Goal: Task Accomplishment & Management: Manage account settings

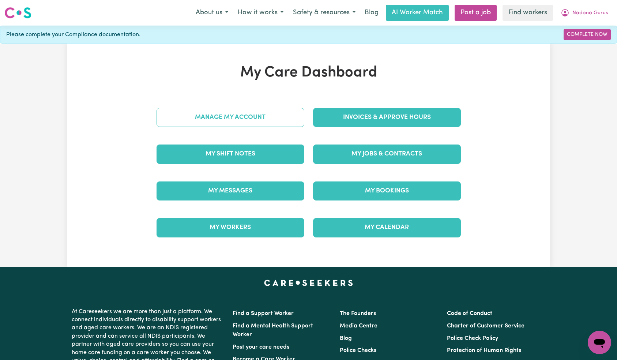
click at [252, 115] on link "Manage My Account" at bounding box center [231, 117] width 148 height 19
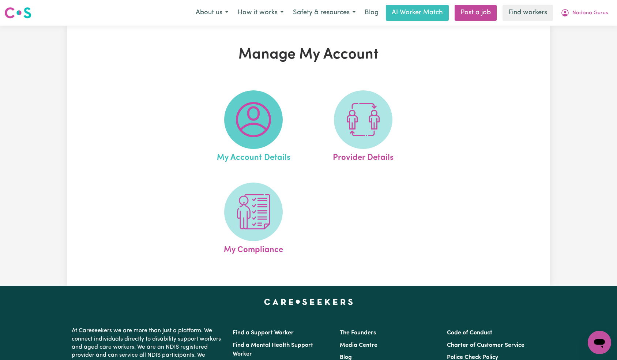
click at [273, 133] on span at bounding box center [253, 119] width 59 height 59
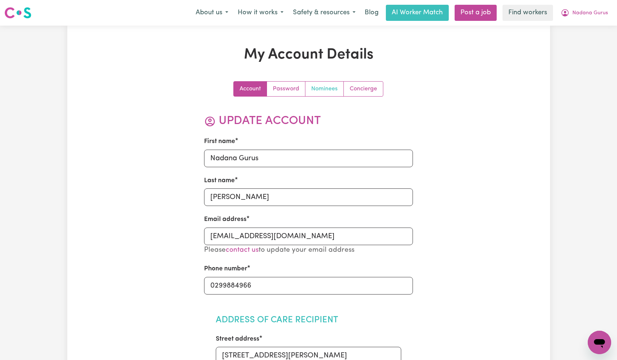
click at [332, 87] on link "Nominees" at bounding box center [324, 89] width 38 height 15
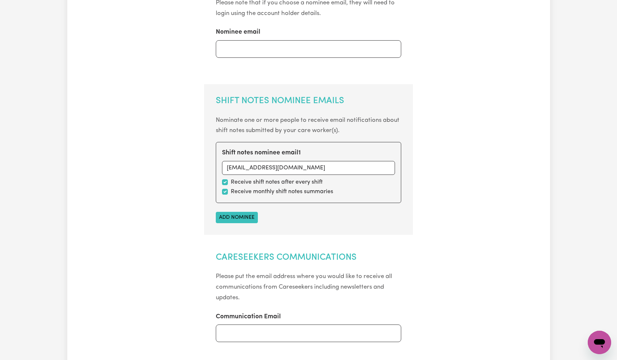
scroll to position [234, 0]
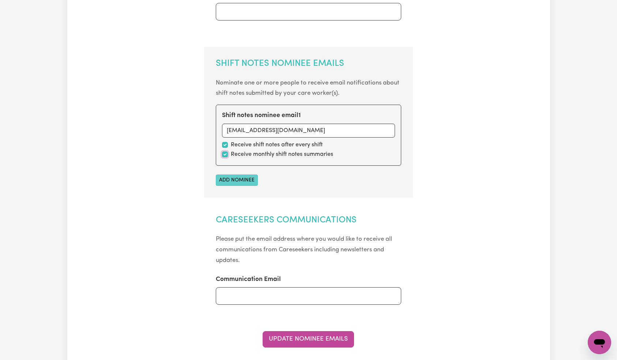
drag, startPoint x: 225, startPoint y: 155, endPoint x: 233, endPoint y: 175, distance: 21.7
click at [225, 155] on input "checkbox" at bounding box center [225, 154] width 6 height 6
checkbox input "false"
click at [306, 332] on button "Update Nominee Emails" at bounding box center [308, 339] width 91 height 16
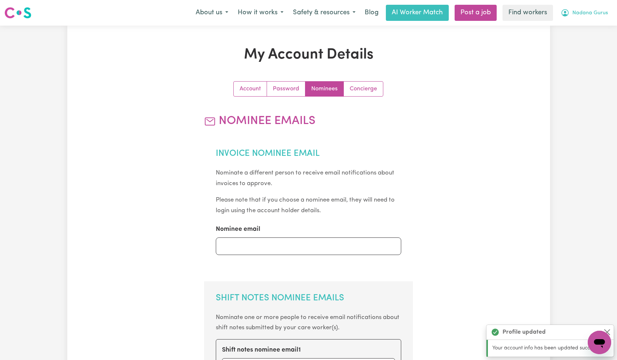
click at [594, 8] on button "Nadana Gurus" at bounding box center [584, 12] width 57 height 15
click at [585, 41] on link "Logout" at bounding box center [583, 42] width 58 height 14
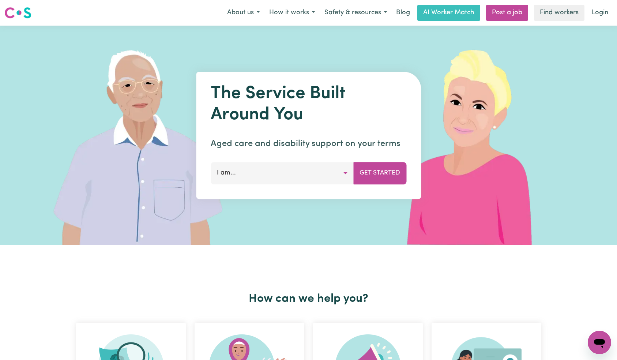
click at [600, 16] on link "Login" at bounding box center [599, 13] width 25 height 16
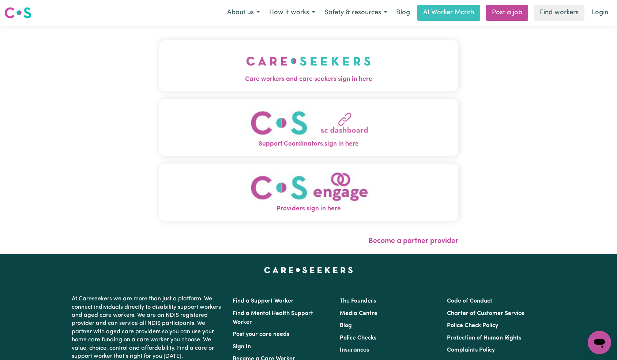
click at [246, 68] on img "Care workers and care seekers sign in here" at bounding box center [308, 61] width 125 height 27
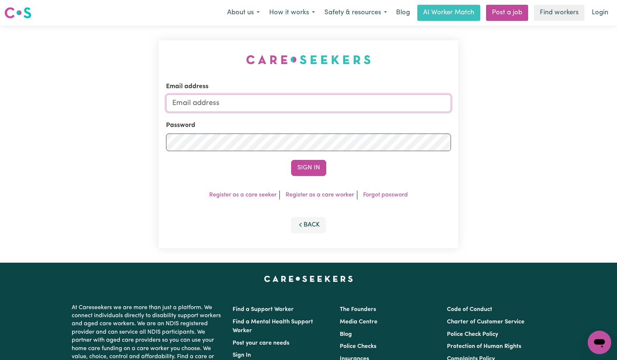
click at [289, 104] on input "Email address" at bounding box center [308, 103] width 285 height 18
paste input "[EMAIL_ADDRESS][DOMAIN_NAME]"
type input "[EMAIL_ADDRESS][DOMAIN_NAME]"
click at [306, 170] on button "Sign In" at bounding box center [308, 168] width 35 height 16
